Goal: Information Seeking & Learning: Learn about a topic

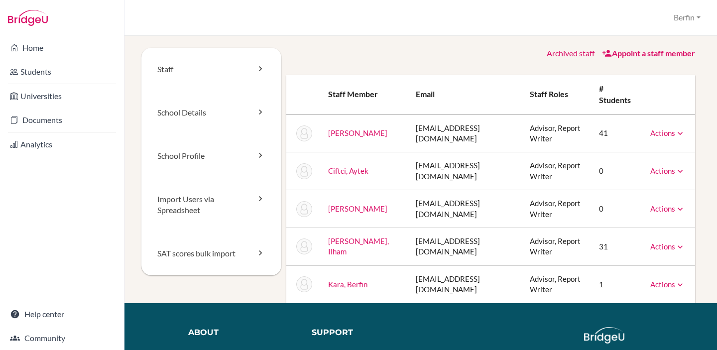
click at [252, 111] on link "School Details" at bounding box center [211, 112] width 140 height 43
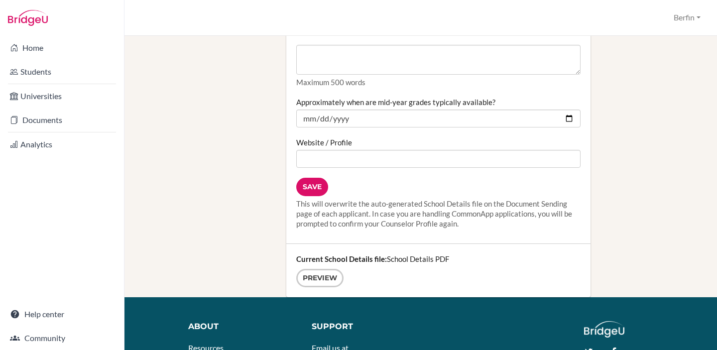
scroll to position [1217, 0]
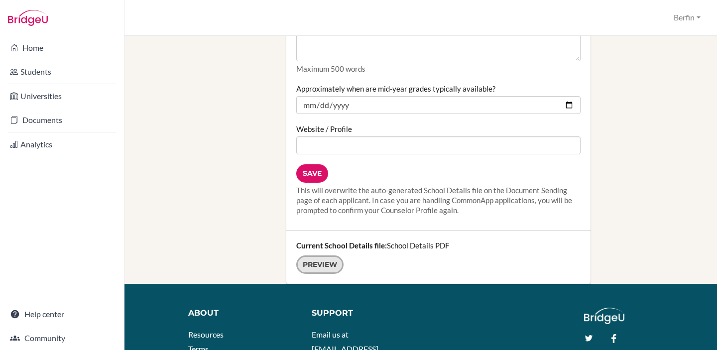
click at [323, 256] on link "Preview" at bounding box center [319, 265] width 47 height 18
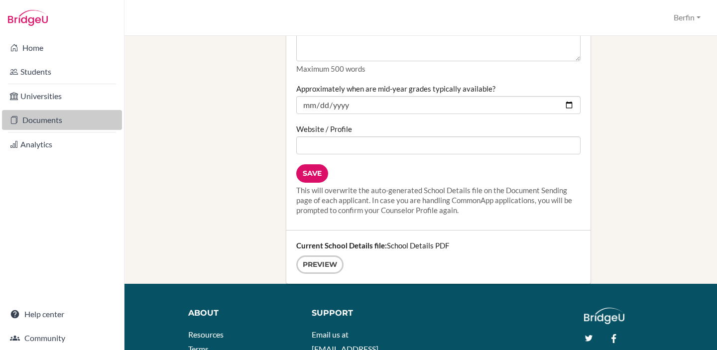
click at [48, 125] on link "Documents" at bounding box center [62, 120] width 120 height 20
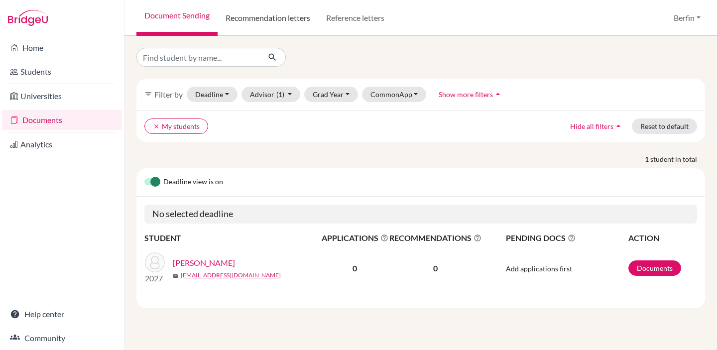
click at [279, 31] on link "Recommendation letters" at bounding box center [268, 18] width 101 height 36
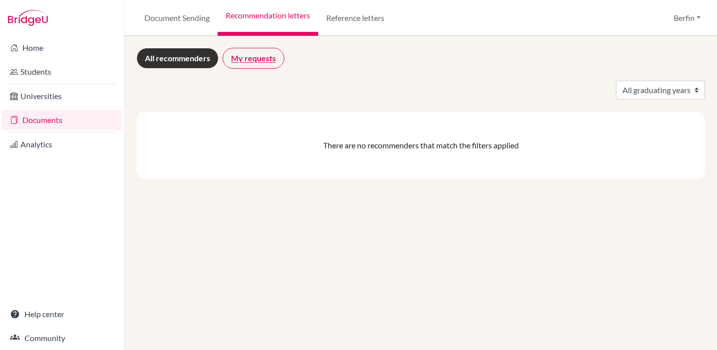
click at [235, 54] on link "My requests" at bounding box center [254, 58] width 62 height 21
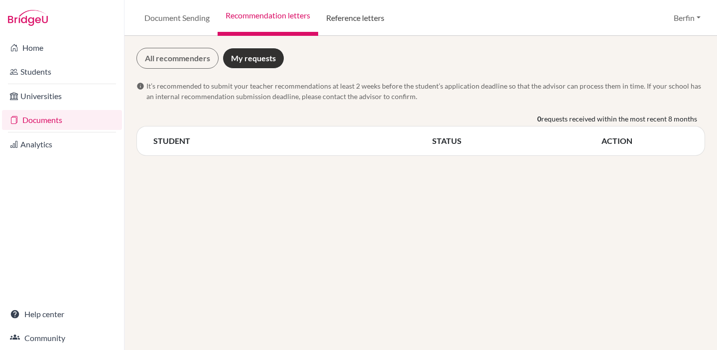
click at [348, 16] on link "Reference letters" at bounding box center [355, 18] width 74 height 36
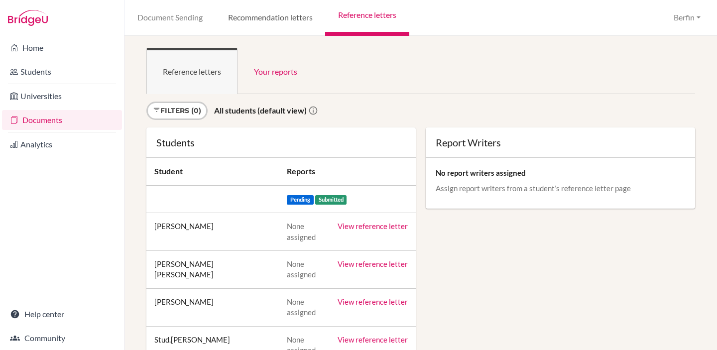
click at [290, 17] on link "Recommendation letters" at bounding box center [270, 18] width 110 height 36
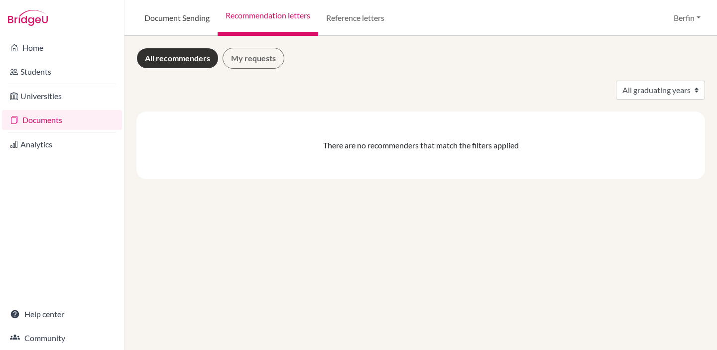
click at [190, 21] on link "Document Sending" at bounding box center [176, 18] width 81 height 36
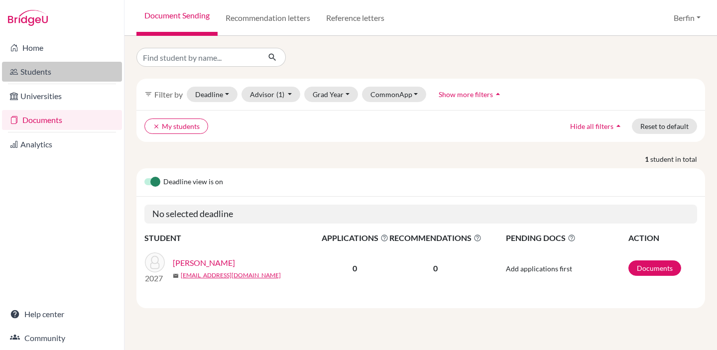
click at [68, 75] on link "Students" at bounding box center [62, 72] width 120 height 20
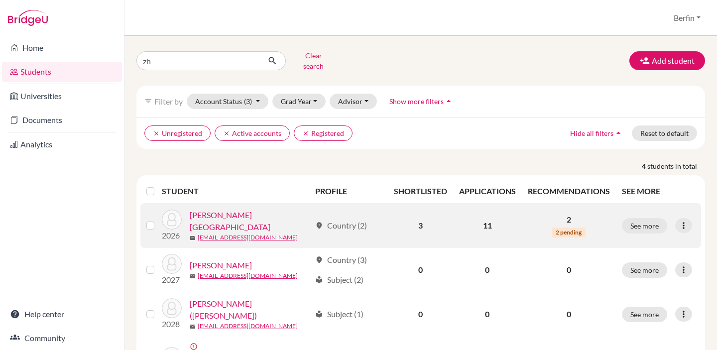
click at [219, 211] on link "[PERSON_NAME][GEOGRAPHIC_DATA]" at bounding box center [250, 221] width 121 height 24
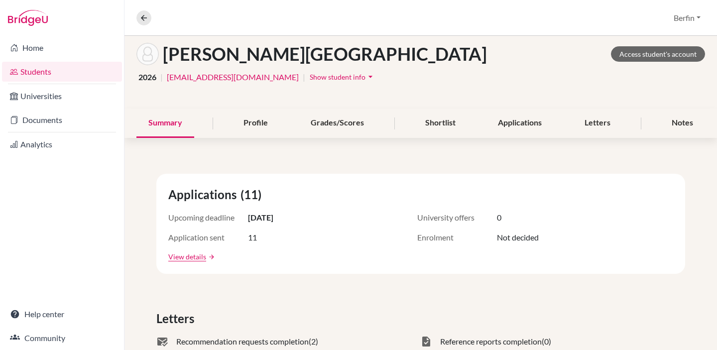
scroll to position [43, 0]
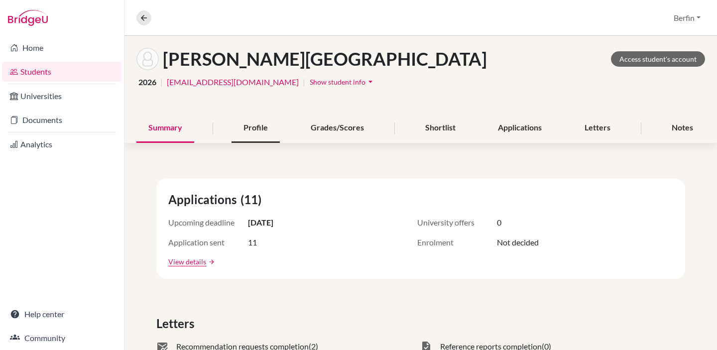
click at [271, 132] on div "Profile" at bounding box center [256, 128] width 48 height 29
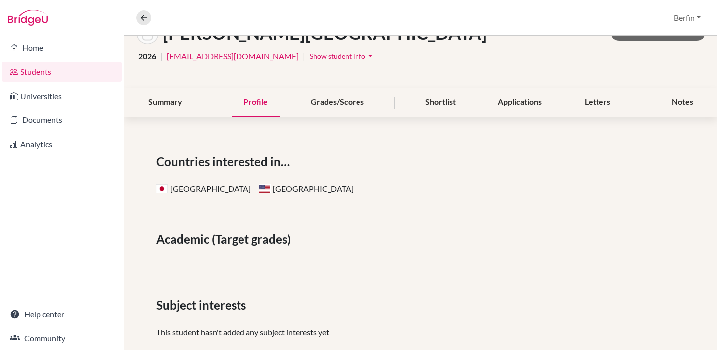
scroll to position [6, 0]
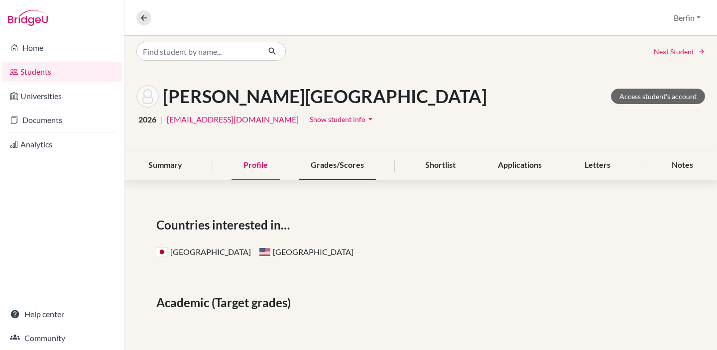
click at [309, 165] on div "Grades/Scores" at bounding box center [337, 165] width 77 height 29
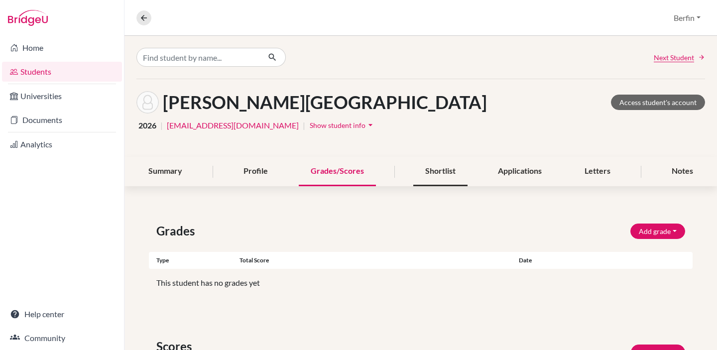
click at [446, 163] on div "Shortlist" at bounding box center [440, 171] width 54 height 29
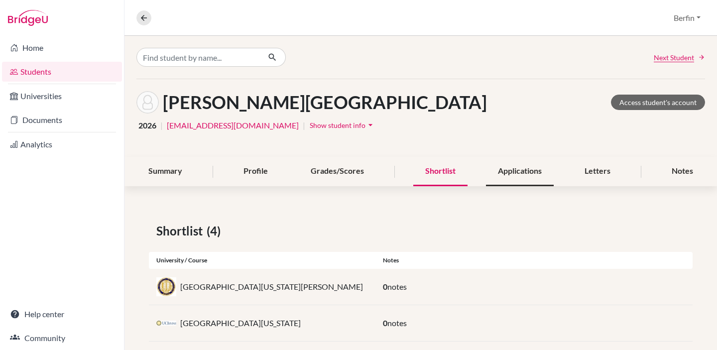
click at [540, 166] on div "Applications" at bounding box center [520, 171] width 68 height 29
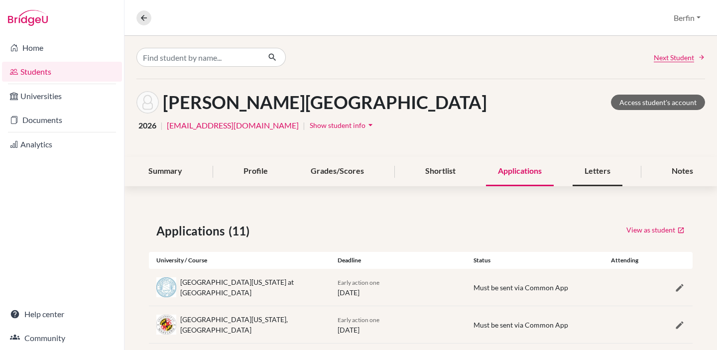
click at [599, 177] on div "Letters" at bounding box center [598, 171] width 50 height 29
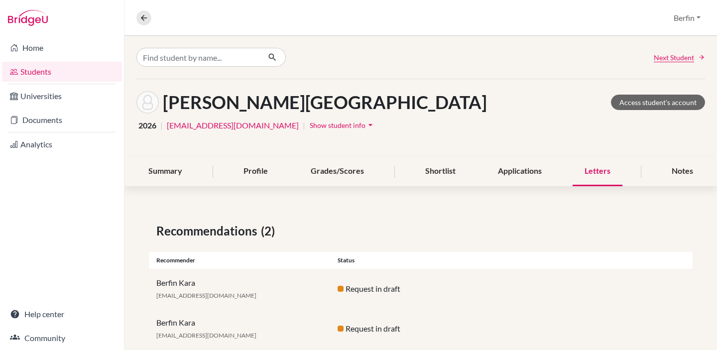
scroll to position [22, 0]
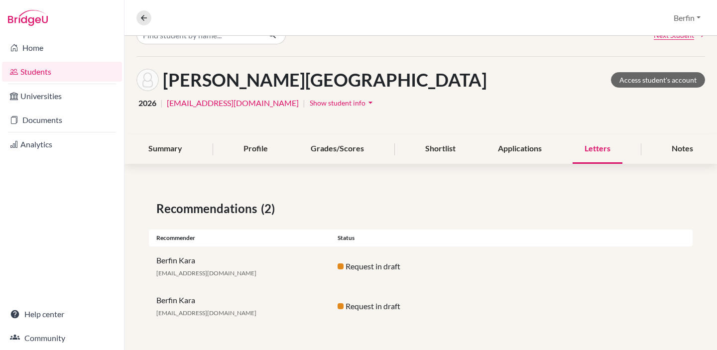
click at [355, 263] on div "Request in draft" at bounding box center [420, 267] width 181 height 12
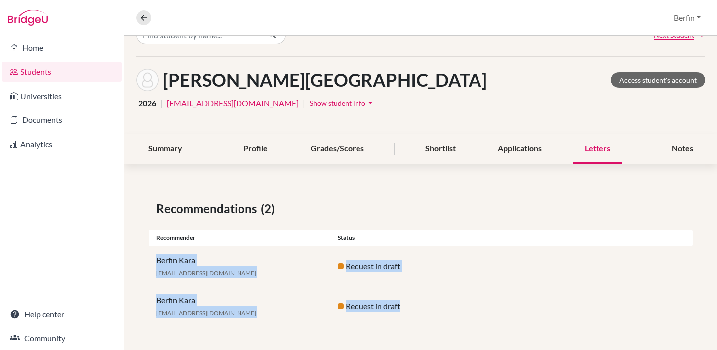
drag, startPoint x: 147, startPoint y: 255, endPoint x: 423, endPoint y: 320, distance: 283.1
click at [424, 321] on div "Recommendations (2) Recommender Status Berfin Kara [EMAIL_ADDRESS][DOMAIN_NAME]…" at bounding box center [421, 263] width 593 height 174
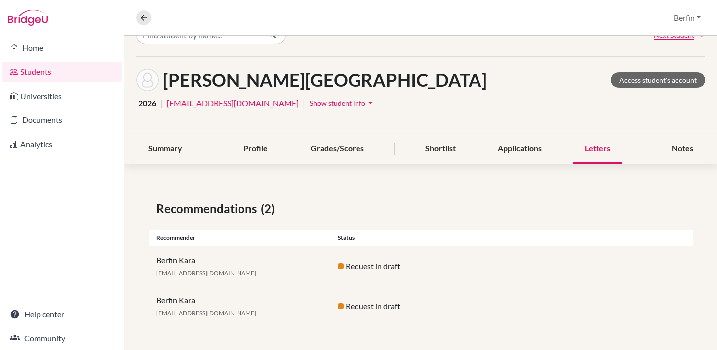
click at [550, 210] on div "Recommendations (2)" at bounding box center [420, 209] width 529 height 18
click at [553, 200] on div "Recommendations (2)" at bounding box center [420, 209] width 529 height 18
